Goal: Information Seeking & Learning: Find specific fact

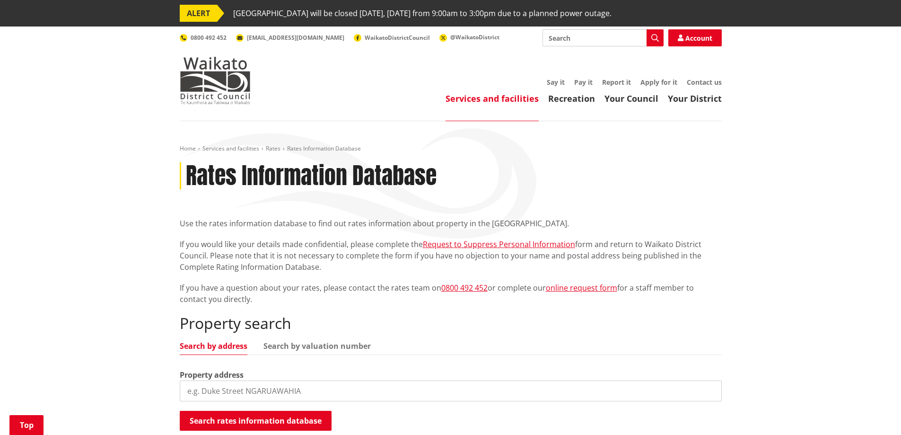
scroll to position [142, 0]
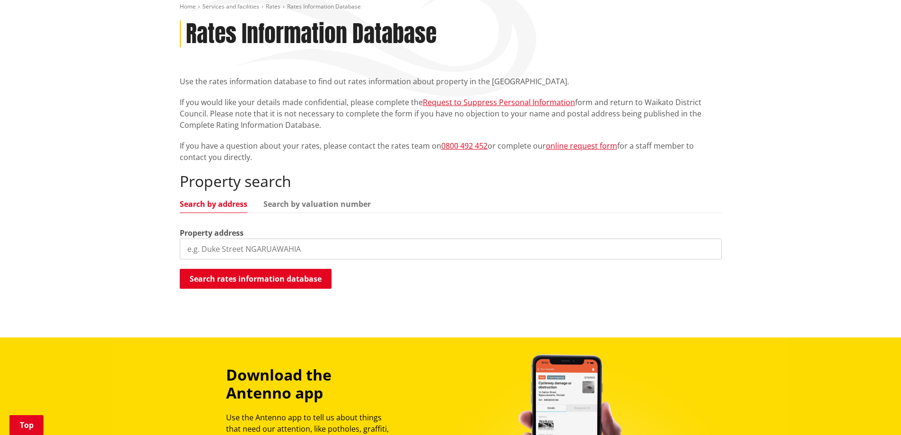
click at [269, 244] on input "search" at bounding box center [451, 248] width 542 height 21
type input "65 waingaro"
click at [230, 272] on button "Search rates information database" at bounding box center [256, 279] width 152 height 20
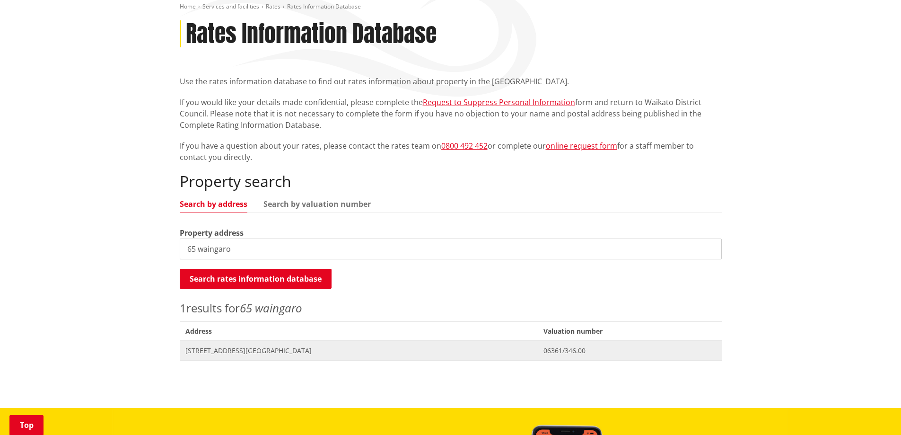
click at [228, 352] on span "[STREET_ADDRESS][GEOGRAPHIC_DATA]" at bounding box center [358, 350] width 347 height 9
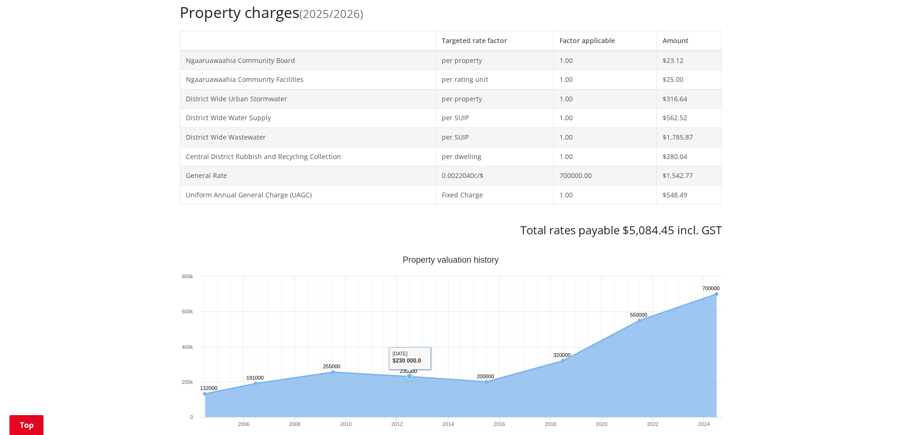
scroll to position [426, 0]
